Goal: Task Accomplishment & Management: Manage account settings

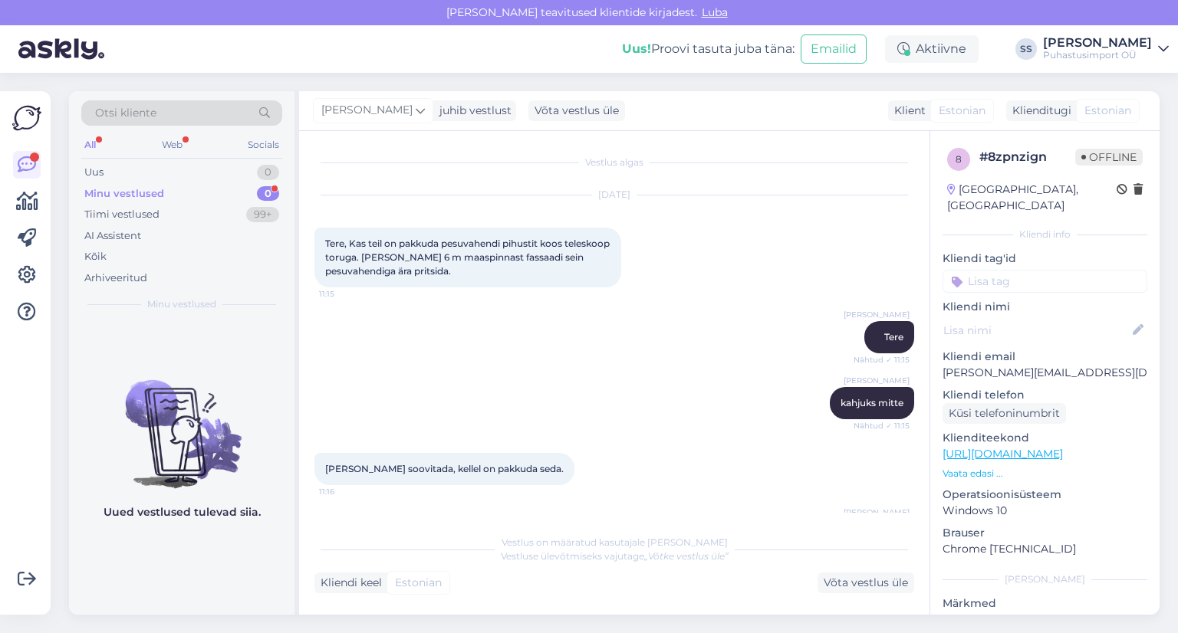
click at [184, 191] on div "Minu vestlused 0" at bounding box center [181, 193] width 201 height 21
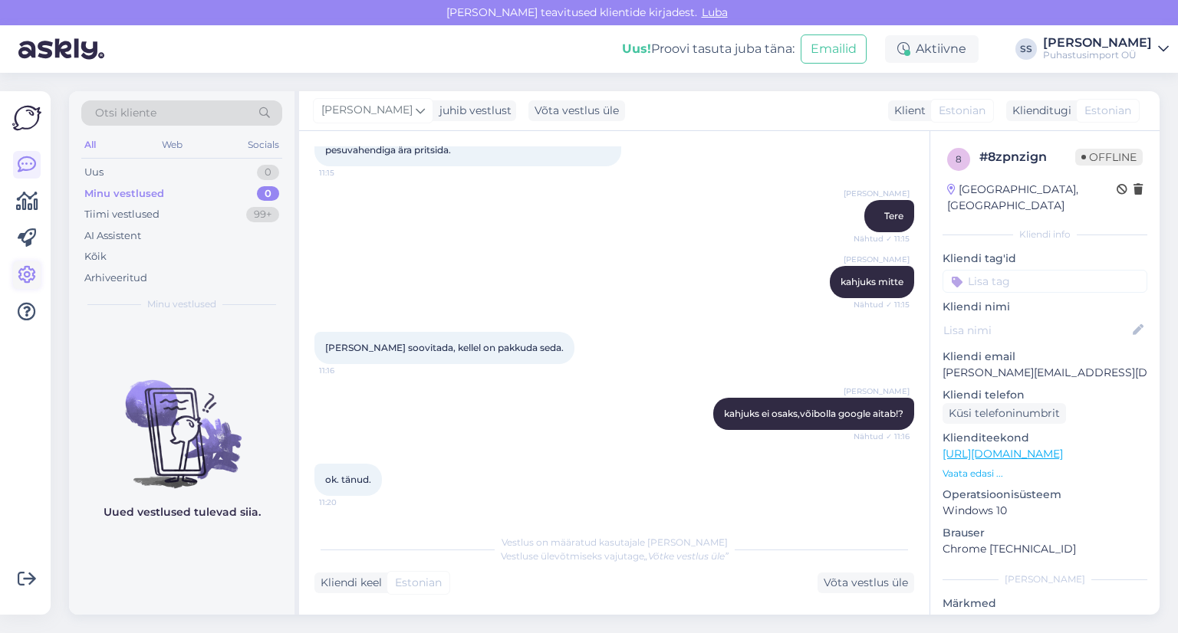
click at [28, 275] on icon at bounding box center [27, 275] width 18 height 18
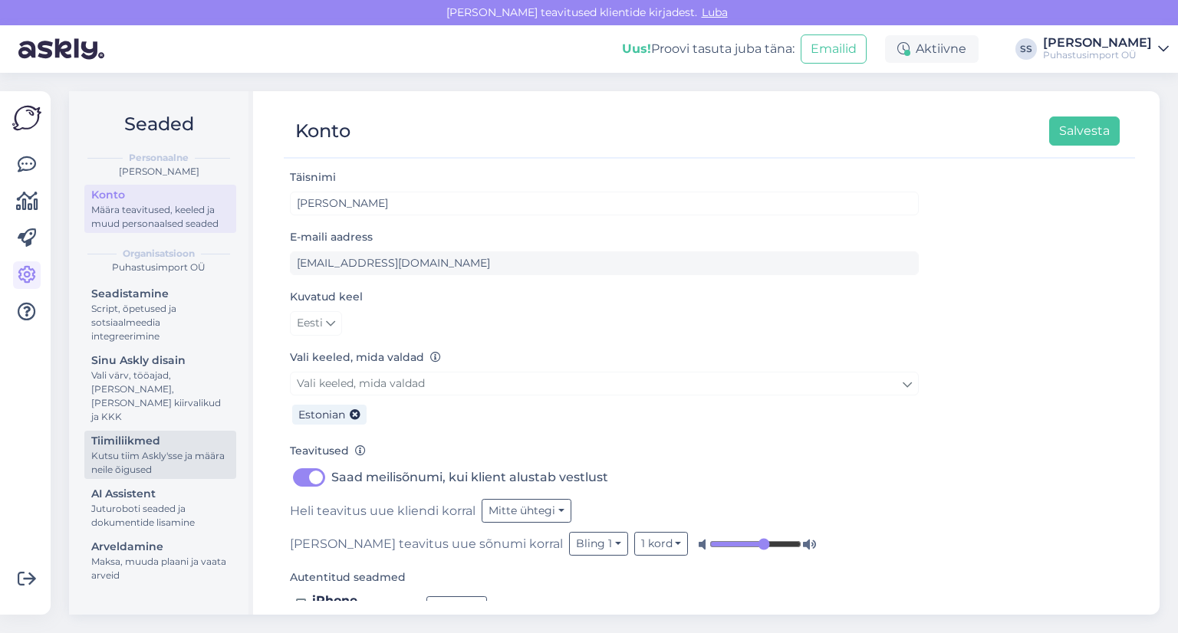
click at [163, 449] on div "Kutsu tiim Askly'sse ja määra neile õigused" at bounding box center [160, 463] width 138 height 28
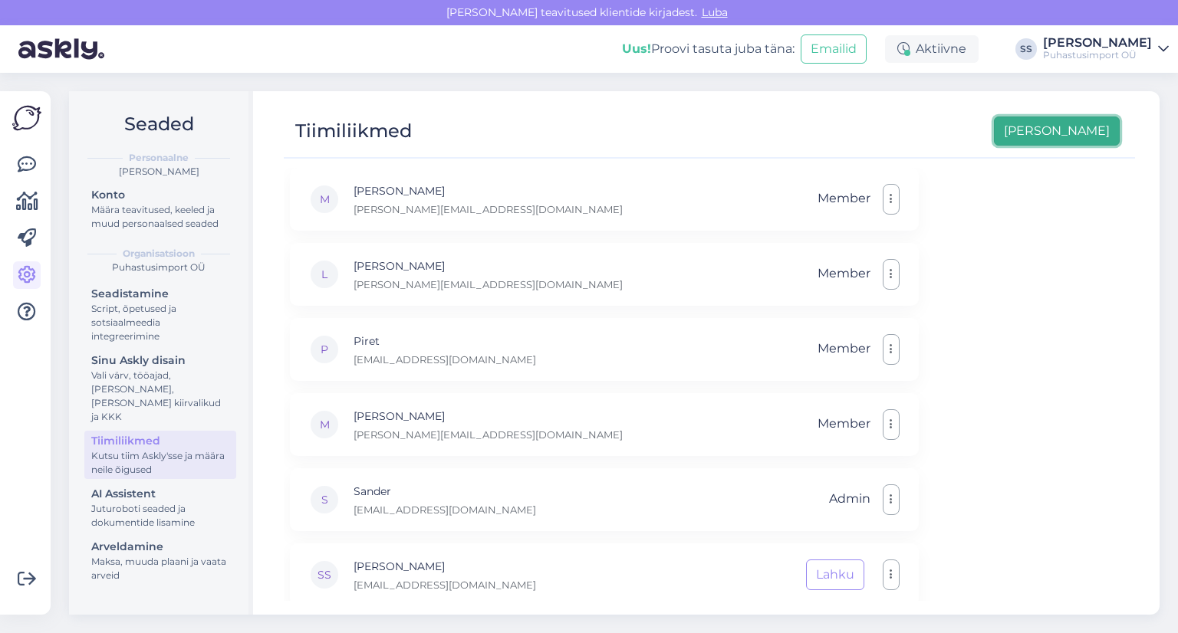
click at [1072, 127] on button "Lisa uus" at bounding box center [1057, 131] width 126 height 29
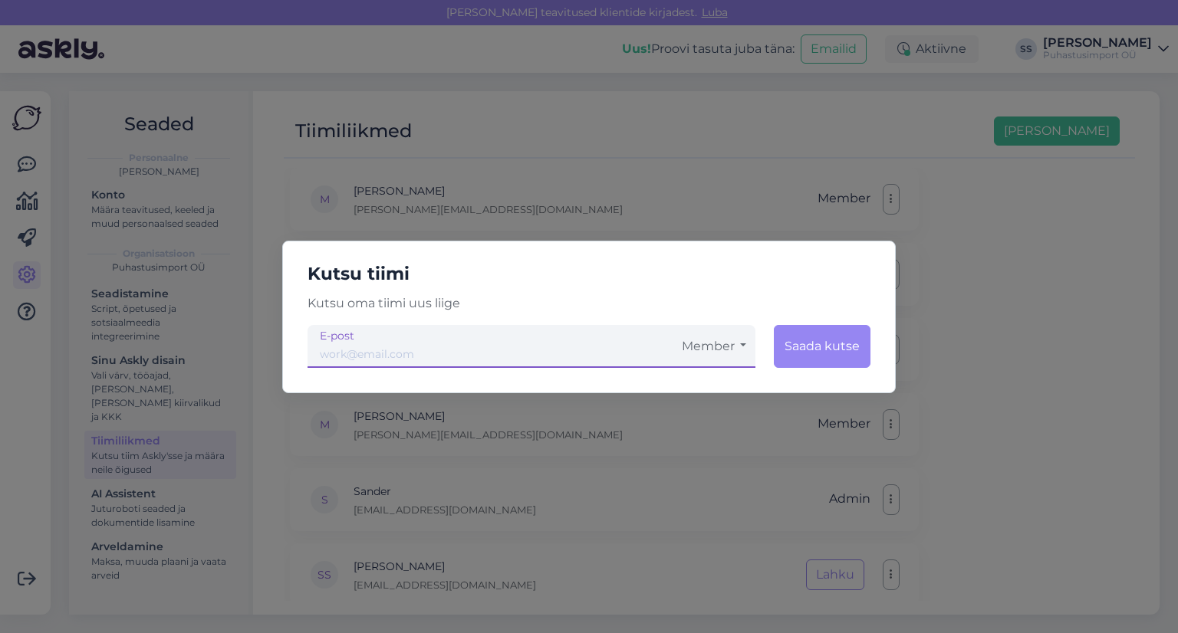
click at [728, 353] on button "Member" at bounding box center [713, 346] width 83 height 43
click at [717, 344] on button "Member" at bounding box center [713, 346] width 83 height 43
click at [488, 336] on input "email" at bounding box center [489, 346] width 365 height 43
click at [827, 163] on div "Kutsu tiimi Kutsu oma tiimi uus liige Member Tavaliige Admin Saada kutse E-post" at bounding box center [589, 316] width 1178 height 633
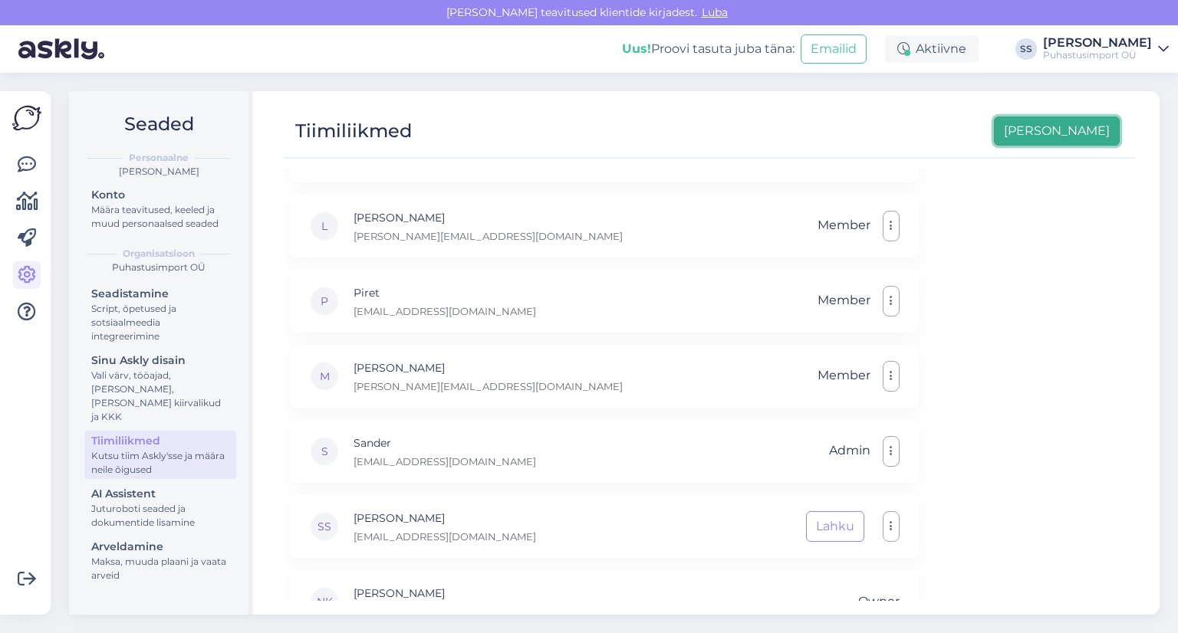
scroll to position [90, 0]
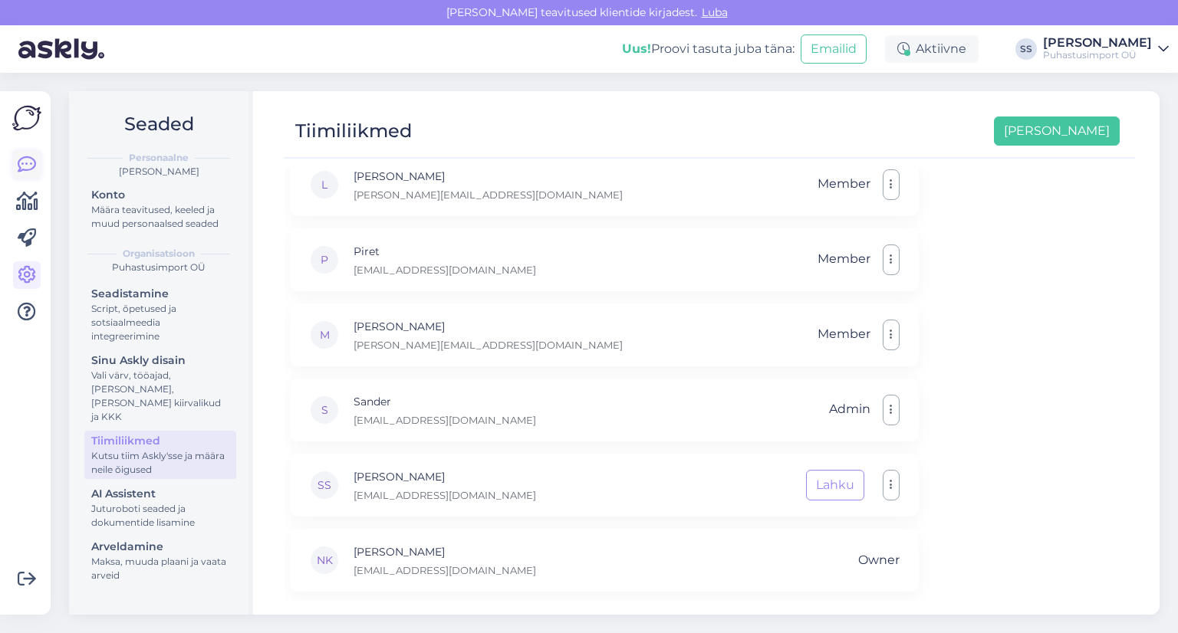
click at [34, 163] on icon at bounding box center [27, 165] width 18 height 18
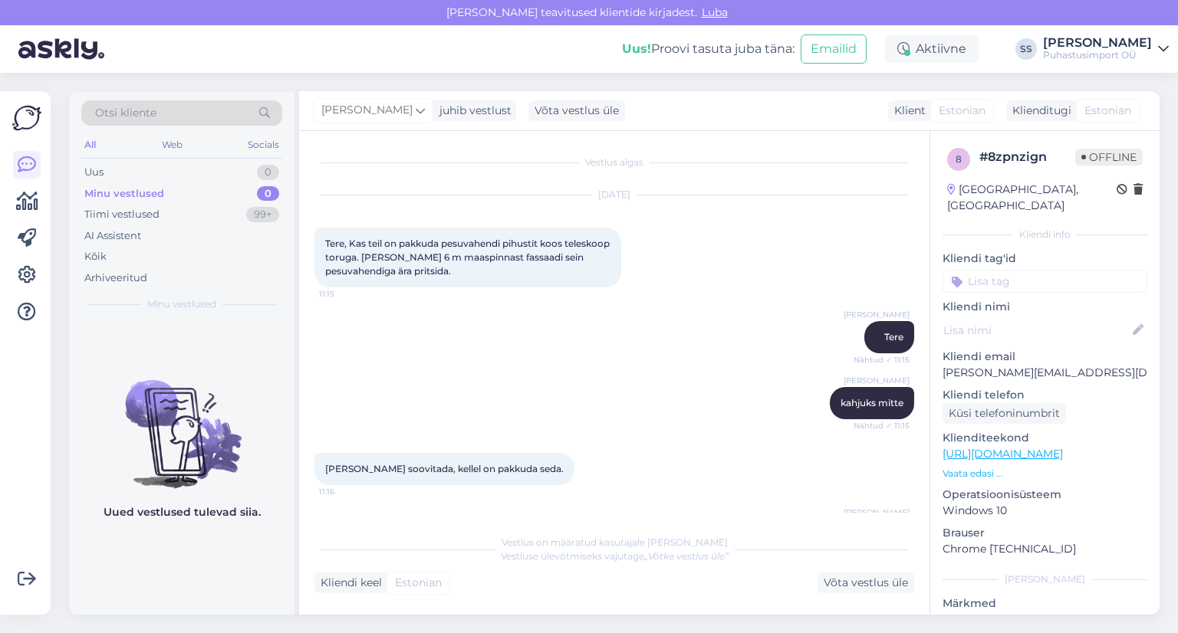
scroll to position [121, 0]
